Goal: Task Accomplishment & Management: Use online tool/utility

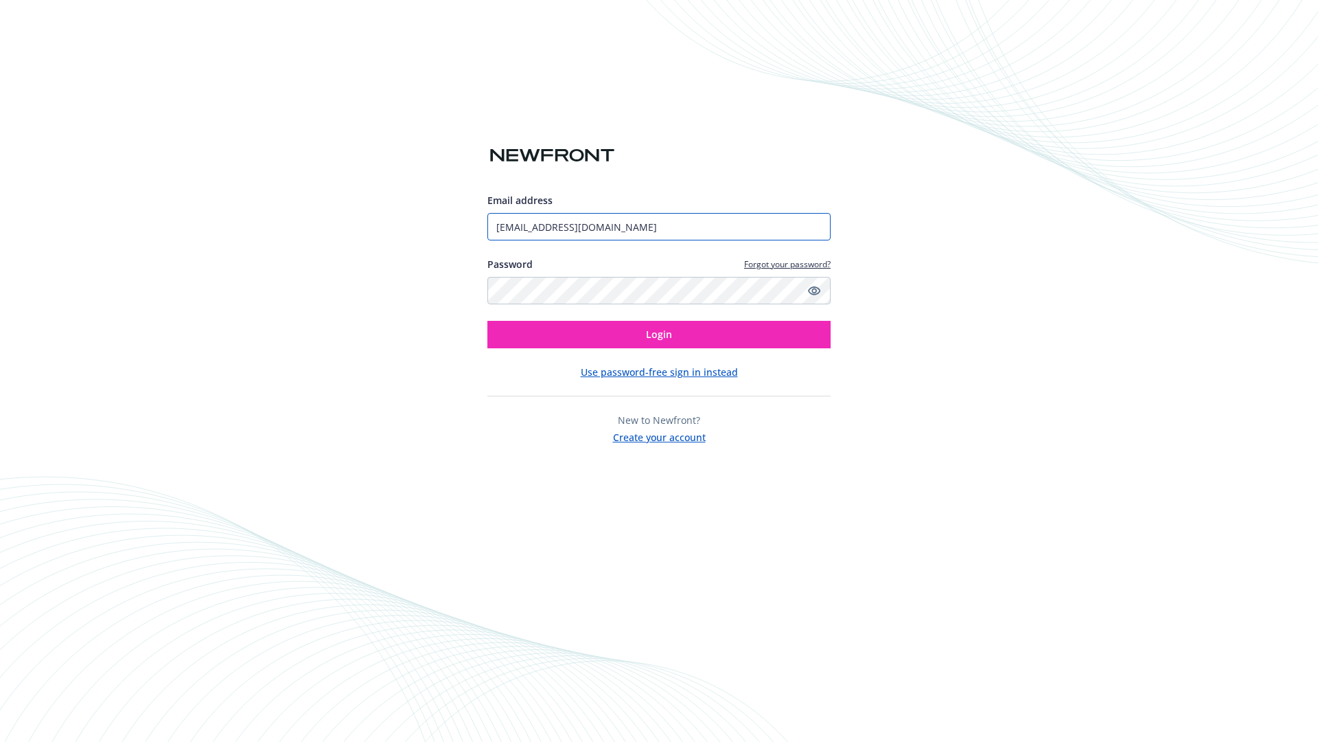
type input "[EMAIL_ADDRESS][DOMAIN_NAME]"
click at [659, 334] on span "Login" at bounding box center [659, 334] width 26 height 13
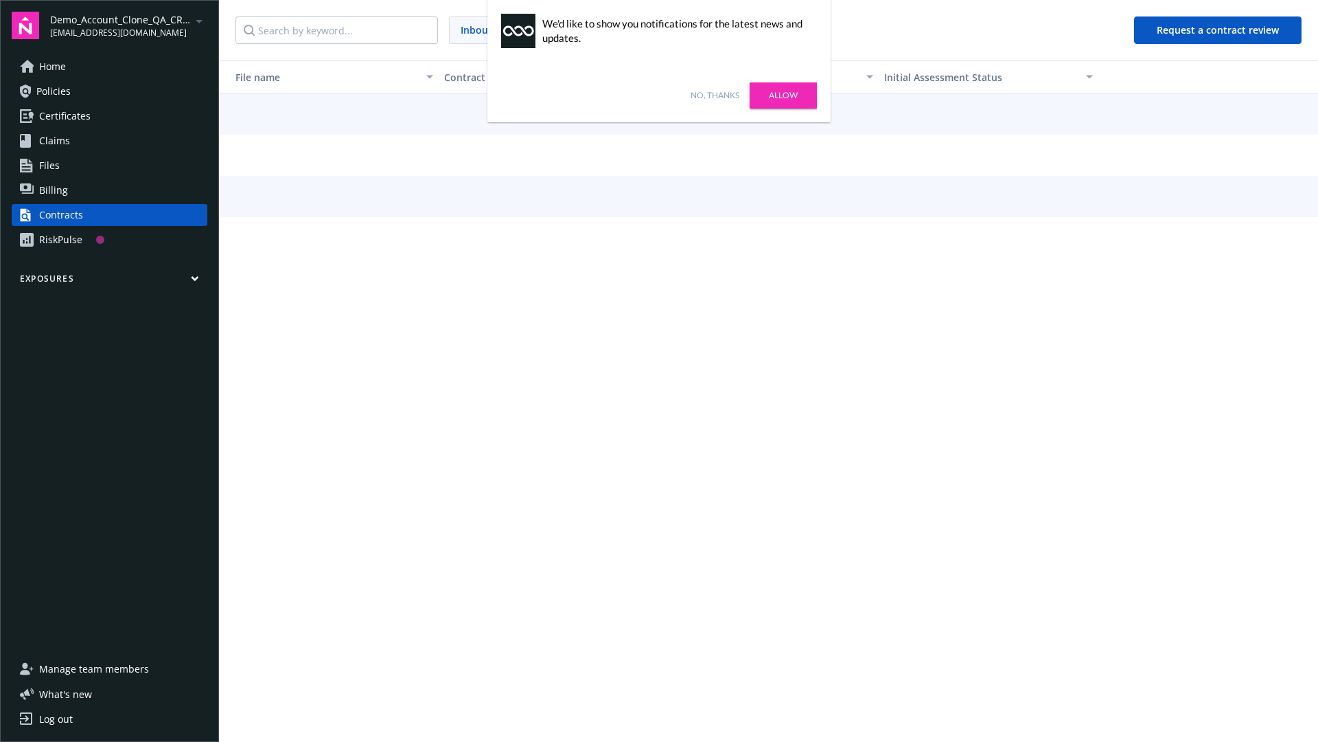
click at [715, 95] on link "No, thanks" at bounding box center [715, 95] width 49 height 12
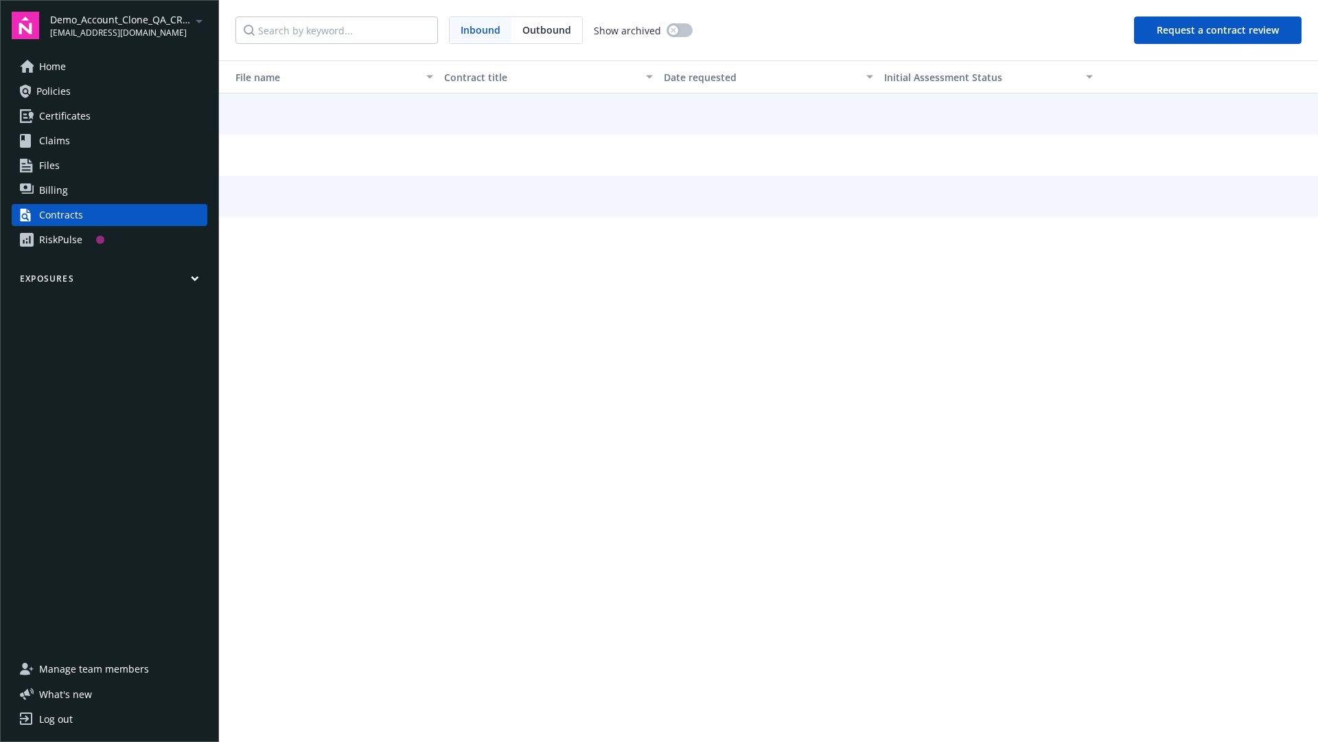
click at [1219, 30] on button "Request a contract review" at bounding box center [1218, 29] width 168 height 27
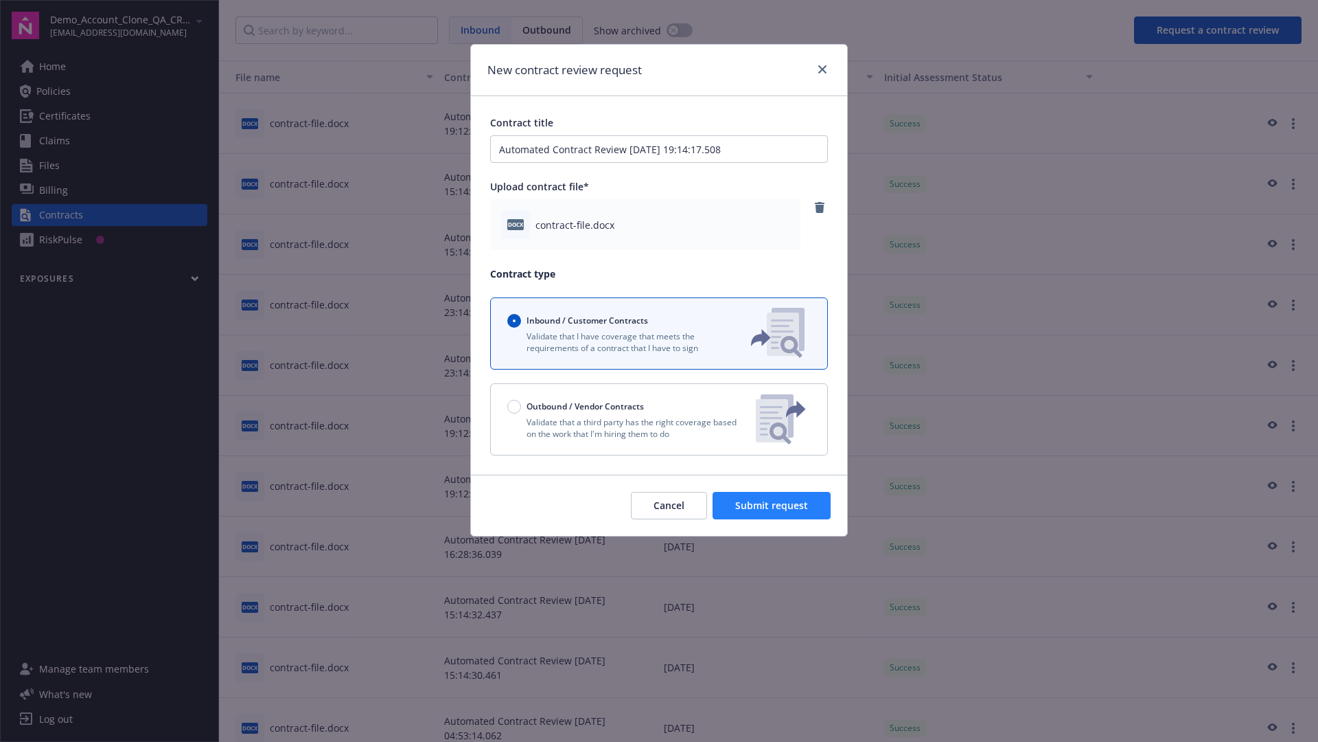
type input "Automated Contract Review 08-29-2025 19:14:17.508"
click at [772, 505] on span "Submit request" at bounding box center [771, 505] width 73 height 13
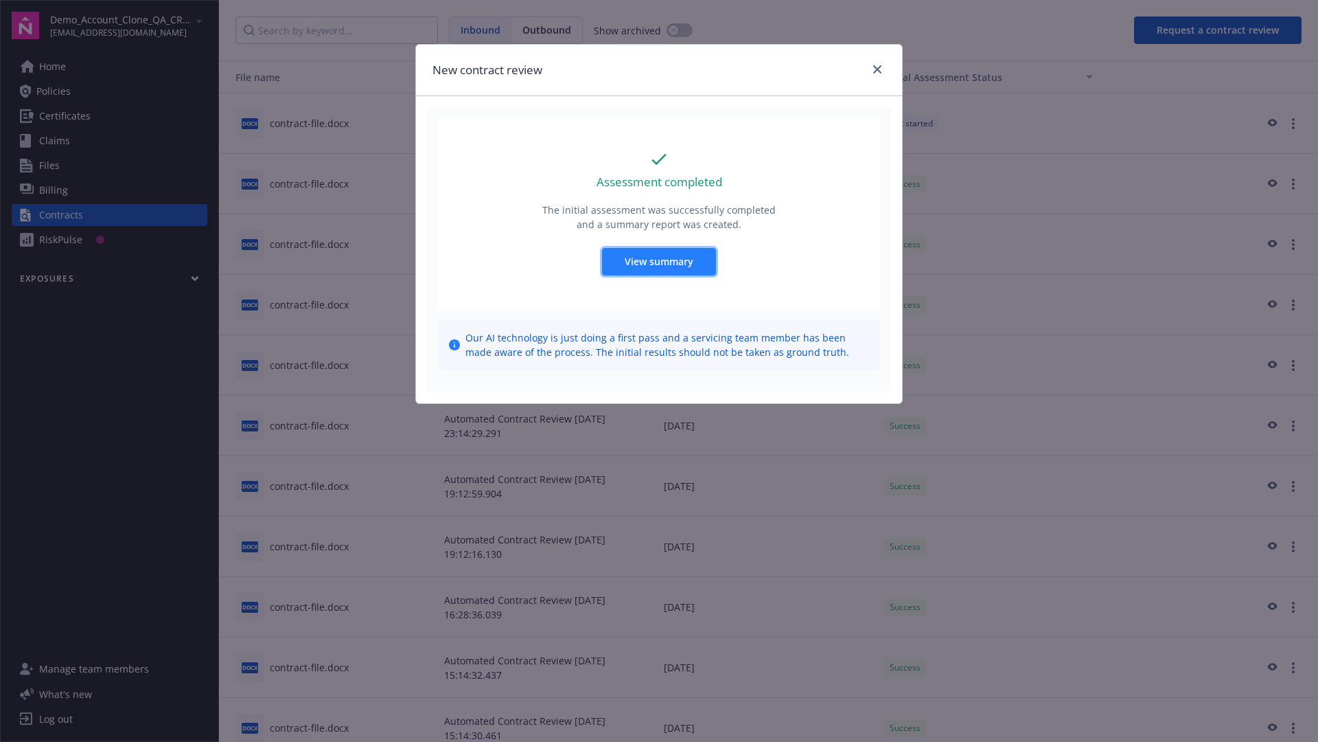
click at [659, 261] on span "View summary" at bounding box center [659, 261] width 69 height 13
